Goal: Task Accomplishment & Management: Use online tool/utility

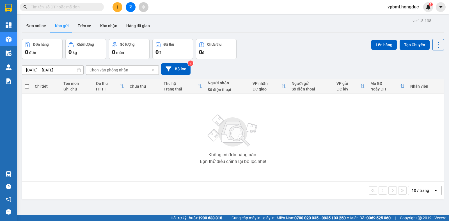
click at [128, 5] on button at bounding box center [131, 7] width 10 height 10
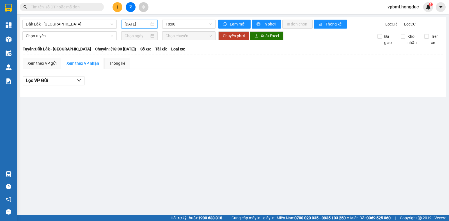
click at [132, 22] on input "[DATE]" at bounding box center [137, 24] width 25 height 6
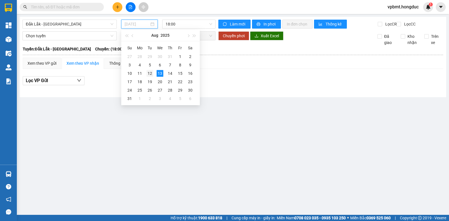
click at [150, 75] on div "12" at bounding box center [149, 73] width 7 height 7
type input "[DATE]"
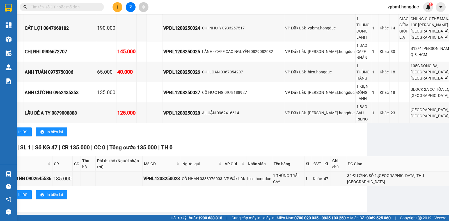
scroll to position [701, 79]
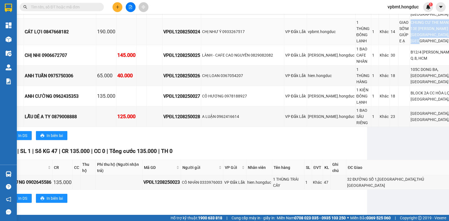
drag, startPoint x: 421, startPoint y: 130, endPoint x: 398, endPoint y: 98, distance: 39.0
click at [410, 45] on td "CHUNG CƯ THE MANSION 13E [PERSON_NAME] XÃ [GEOGRAPHIC_DATA], [GEOGRAPHIC_DATA]" at bounding box center [438, 32] width 56 height 27
copy div "CHUNG CƯ THE MANSION 13E [PERSON_NAME] XÃ [GEOGRAPHIC_DATA], [GEOGRAPHIC_DATA]"
